Goal: Transaction & Acquisition: Download file/media

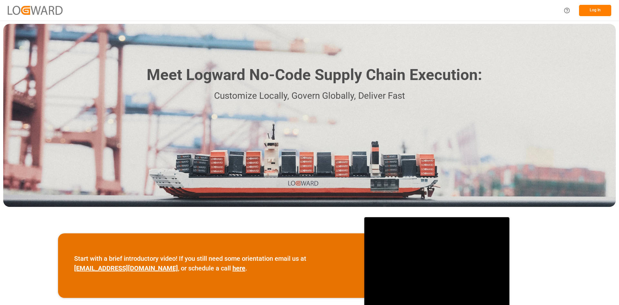
click at [603, 10] on button "Log In" at bounding box center [595, 10] width 32 height 11
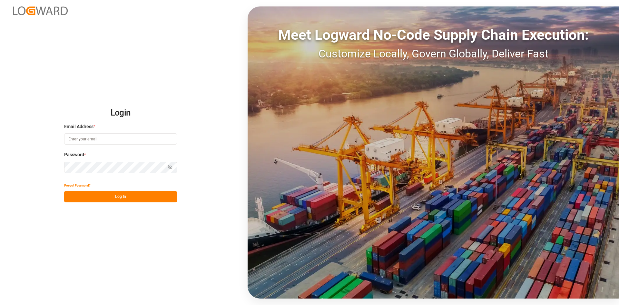
click at [159, 140] on input at bounding box center [120, 138] width 113 height 11
type input "cecilia.flores@compo-expert.com"
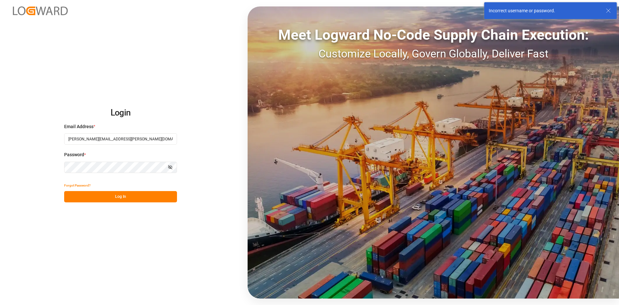
click at [165, 165] on button "Show password" at bounding box center [170, 166] width 14 height 11
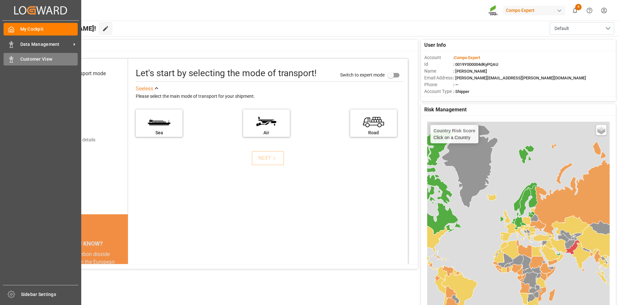
click at [13, 58] on polygon at bounding box center [12, 58] width 2 height 1
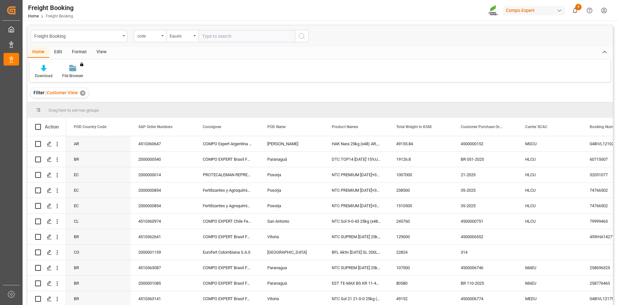
click at [46, 71] on icon at bounding box center [43, 68] width 5 height 6
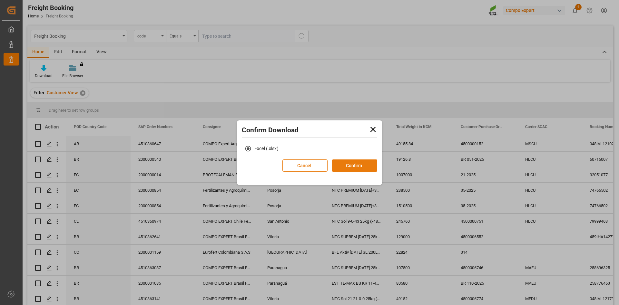
click at [356, 168] on button "Confirm" at bounding box center [354, 165] width 45 height 12
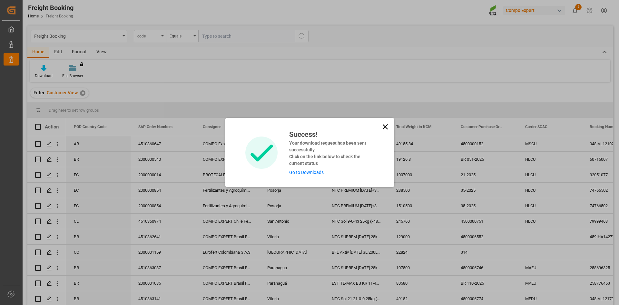
click at [299, 170] on link "Go to Downloads" at bounding box center [306, 172] width 34 height 5
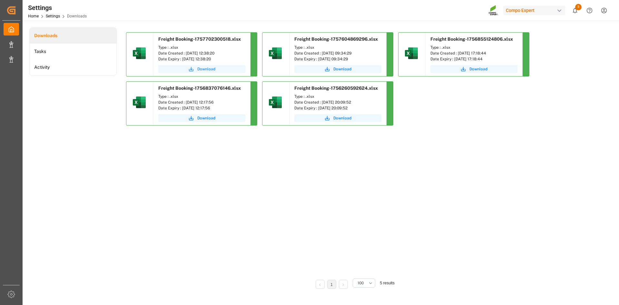
click at [210, 66] on button "Download" at bounding box center [201, 69] width 87 height 8
